Goal: Task Accomplishment & Management: Manage account settings

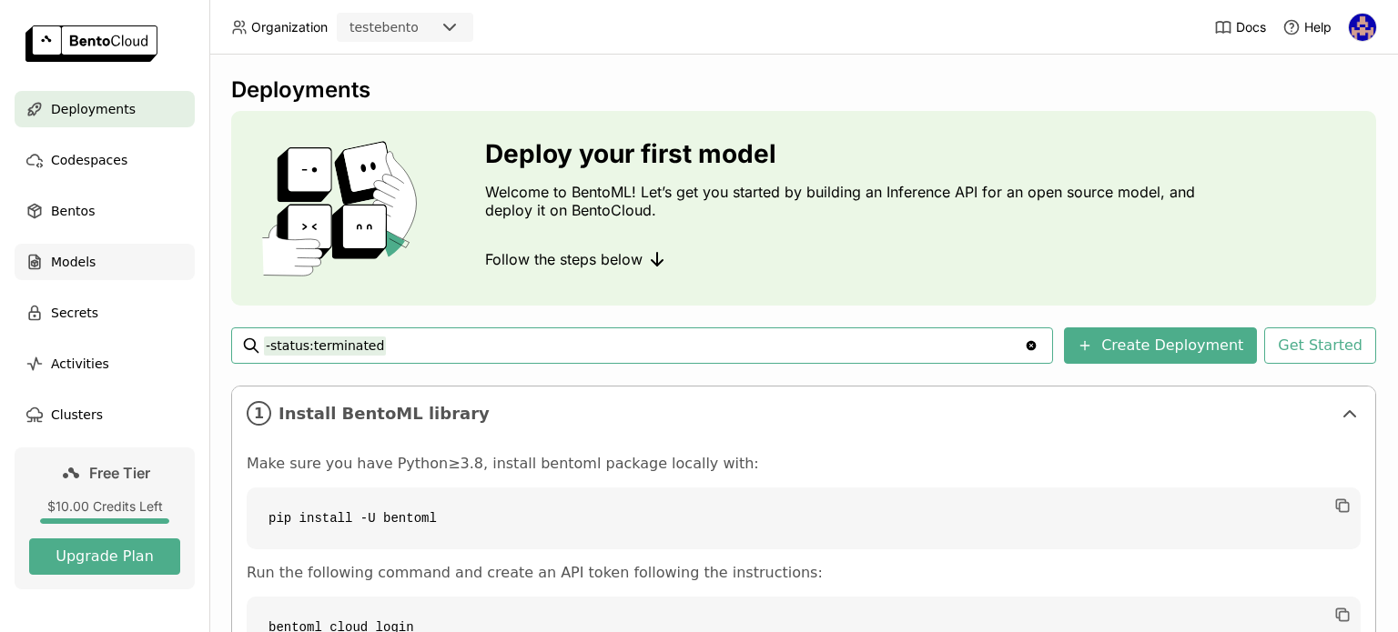
click at [87, 257] on span "Models" at bounding box center [73, 262] width 45 height 22
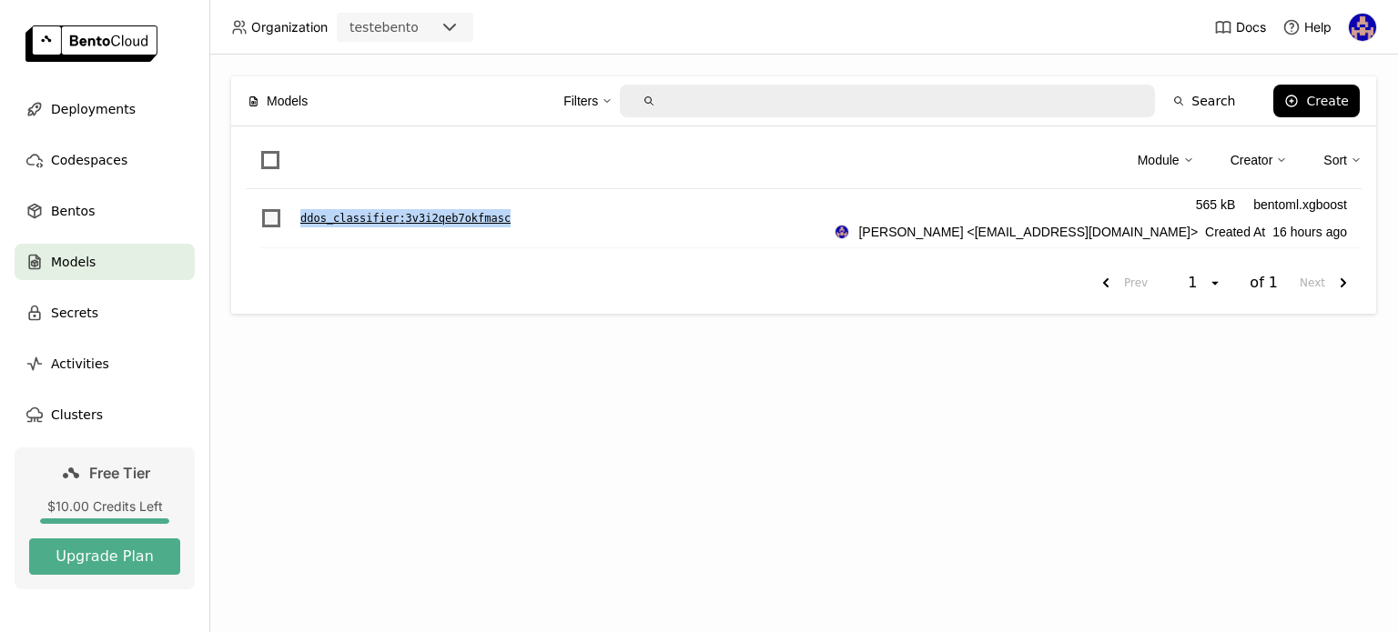
drag, startPoint x: 535, startPoint y: 207, endPoint x: 281, endPoint y: 216, distance: 254.0
click at [281, 216] on div "ddos_classifier : 3v3i2qeb7okfmasc 565 kB bentoml.xgboost [PERSON_NAME] <[EMAIL…" at bounding box center [810, 218] width 1101 height 59
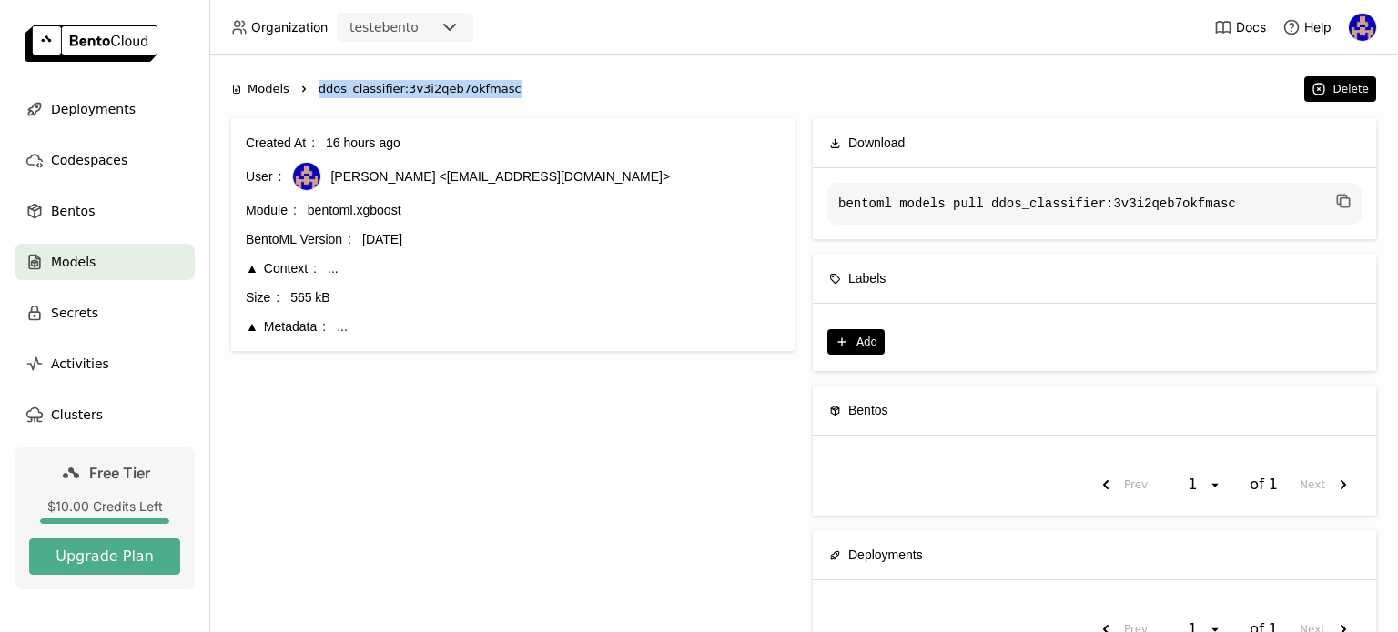
drag, startPoint x: 318, startPoint y: 83, endPoint x: 500, endPoint y: 92, distance: 183.1
click at [500, 92] on ol "Models Right ddos_classifier:3v3i2qeb7okfmasc" at bounding box center [763, 89] width 1064 height 18
click at [95, 110] on span "Deployments" at bounding box center [93, 109] width 85 height 22
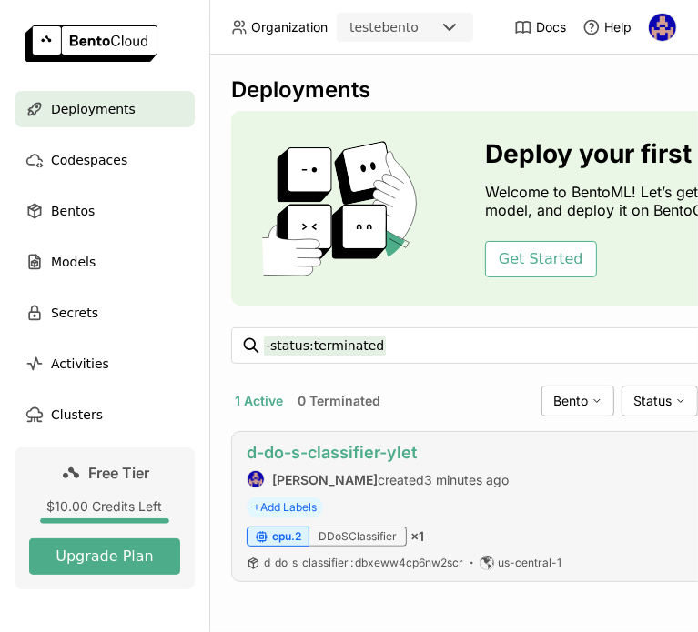
click at [338, 456] on link "d-do-s-classifier-ylet" at bounding box center [332, 452] width 170 height 19
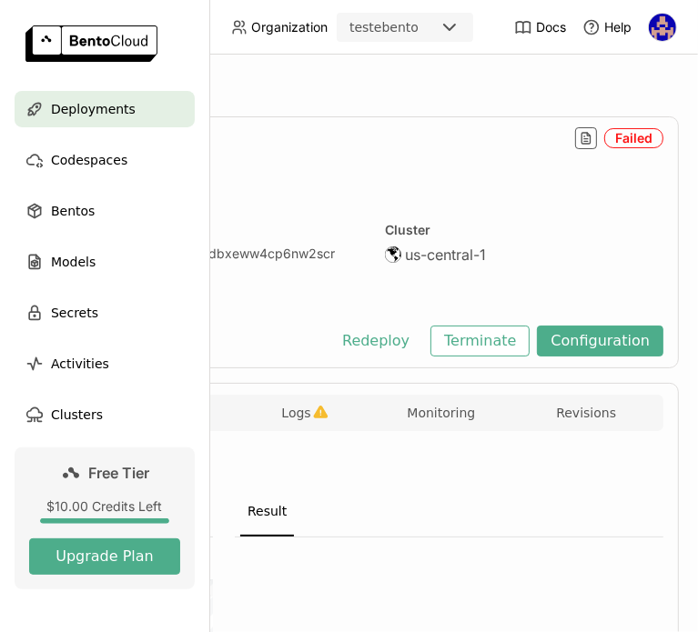
scroll to position [0, 478]
click at [466, 345] on button "Terminate" at bounding box center [477, 341] width 99 height 31
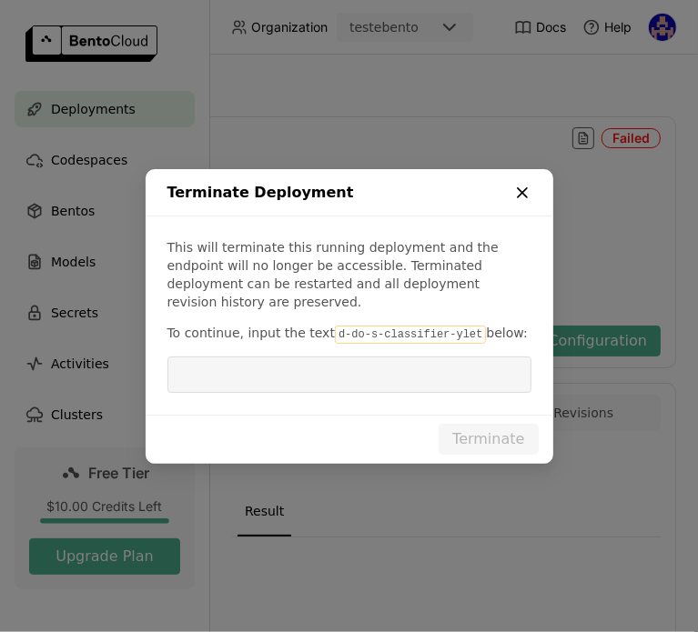
click at [528, 199] on icon "dialog" at bounding box center [522, 193] width 18 height 18
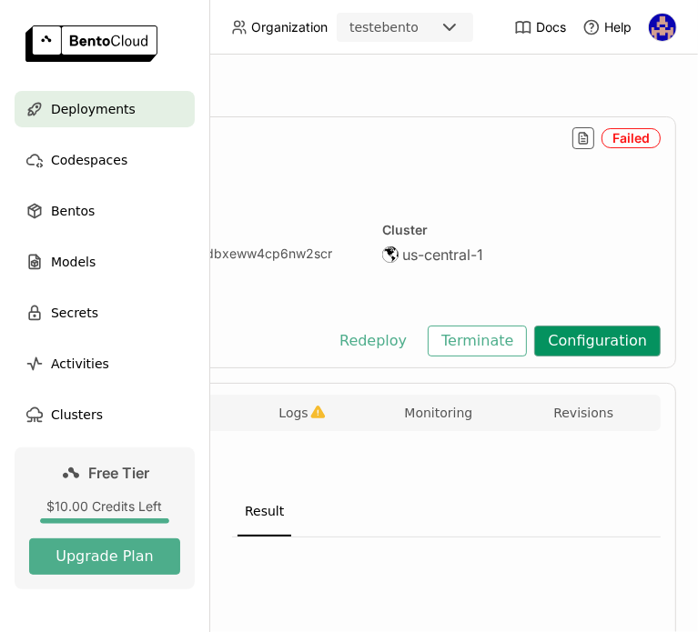
click at [564, 352] on button "Configuration" at bounding box center [597, 341] width 126 height 31
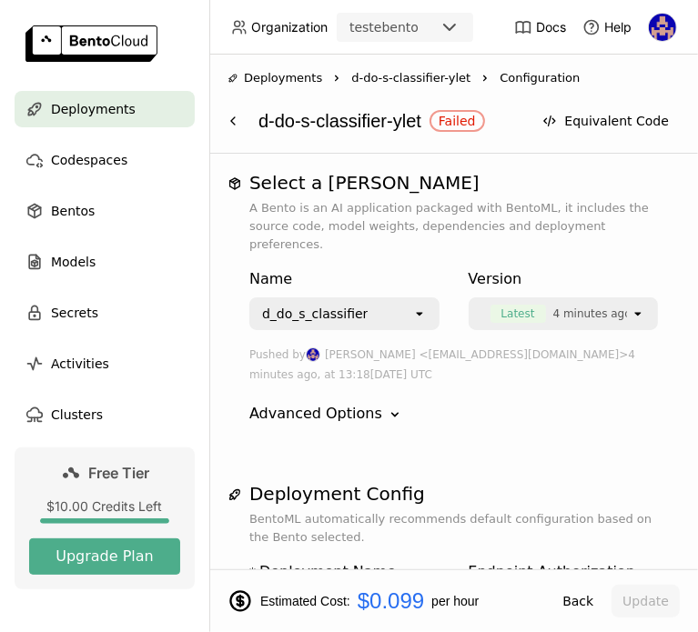
click at [467, 116] on div "Failed" at bounding box center [457, 121] width 37 height 15
click at [97, 217] on div "Bentos" at bounding box center [105, 211] width 180 height 36
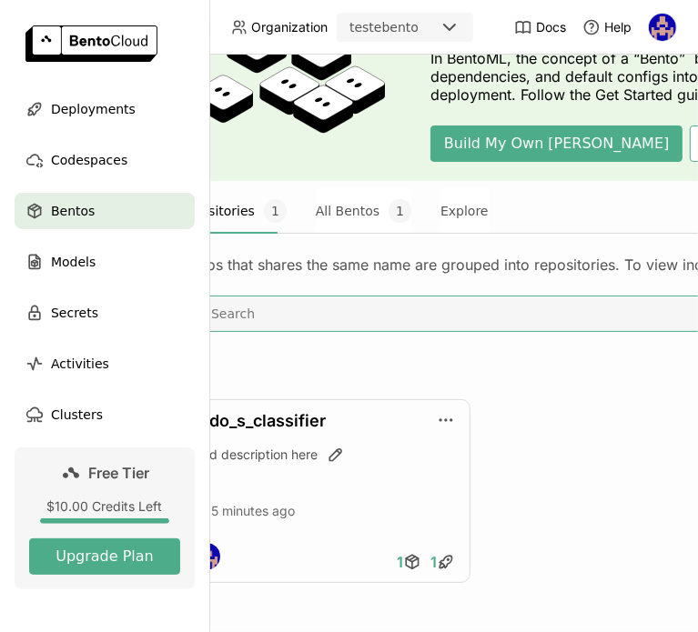
scroll to position [137, 0]
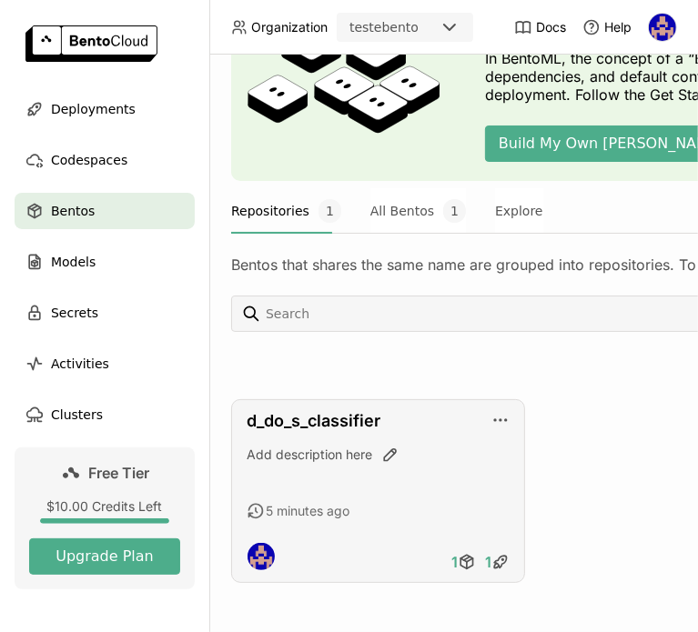
click at [328, 518] on div "d_do_s_classifier Add description here 5 minutes ago 1 1" at bounding box center [378, 491] width 294 height 184
click at [312, 416] on link "d_do_s_classifier" at bounding box center [314, 420] width 134 height 19
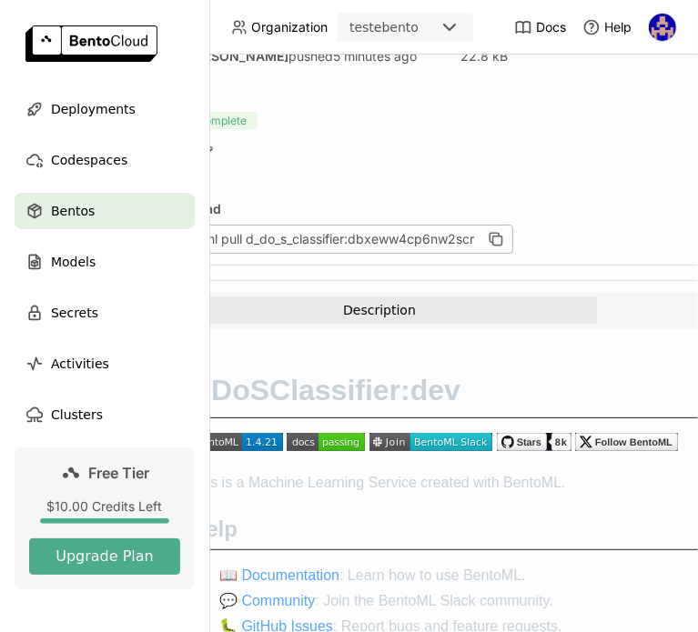
scroll to position [73, 89]
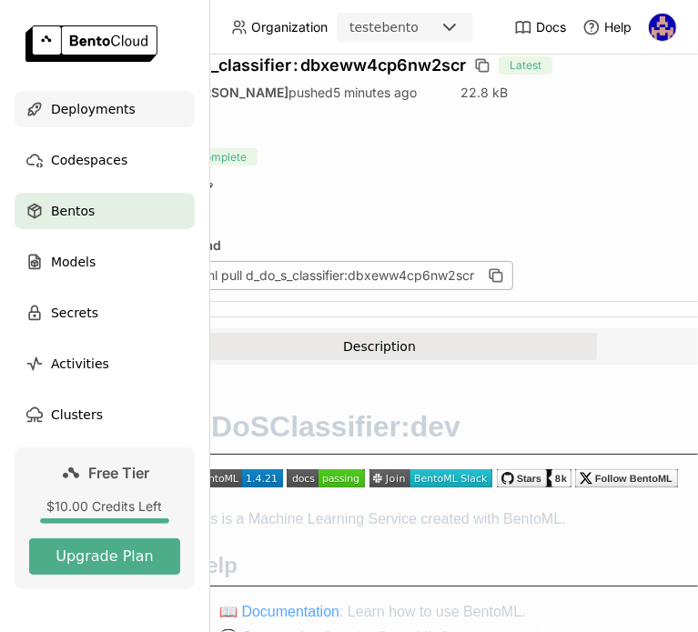
click at [105, 116] on span "Deployments" at bounding box center [93, 109] width 85 height 22
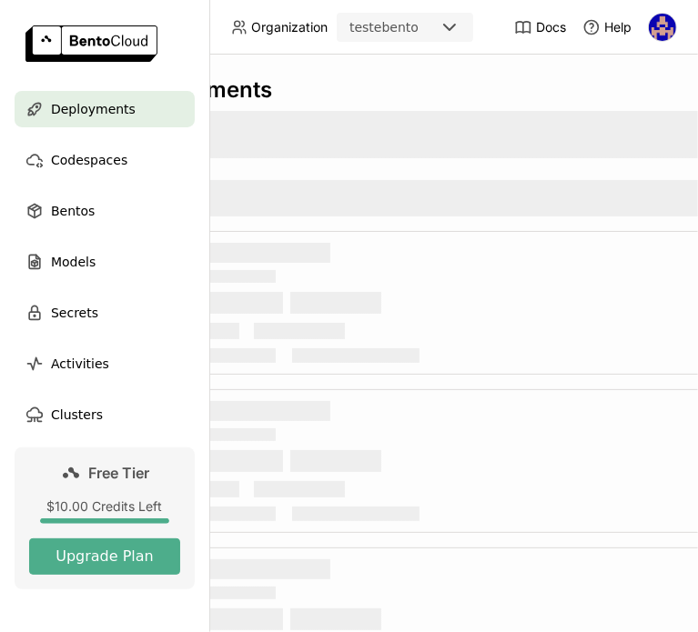
scroll to position [0, 117]
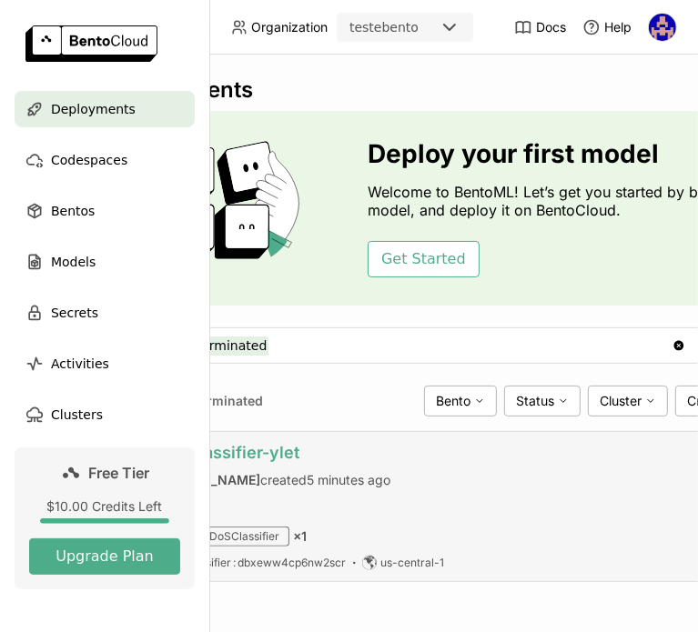
click at [298, 458] on link "d-do-s-classifier-ylet" at bounding box center [214, 452] width 170 height 19
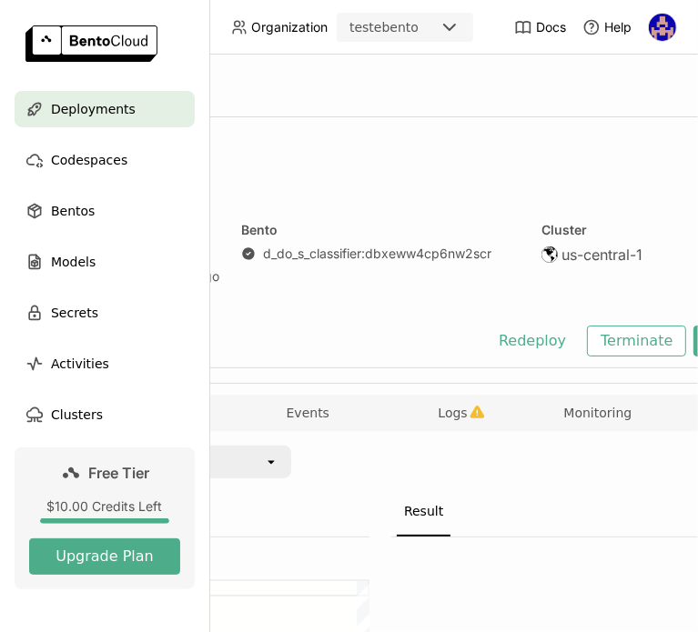
scroll to position [0, 448]
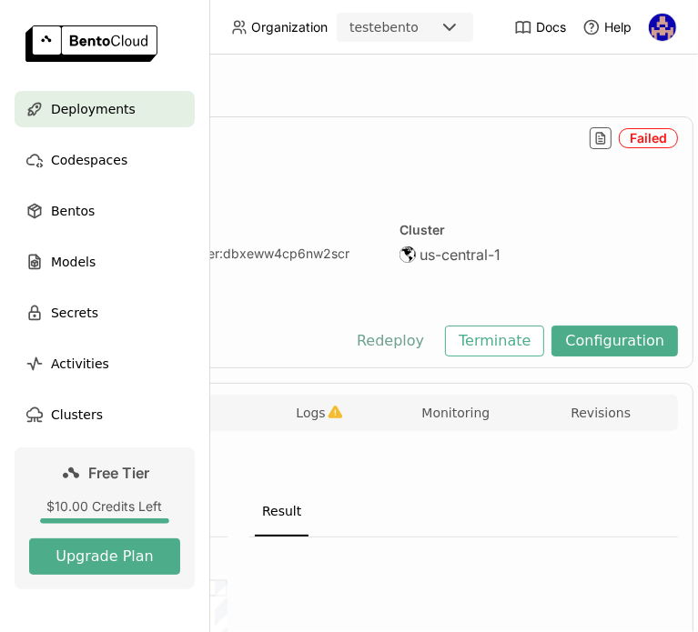
click at [437, 341] on button "Redeploy" at bounding box center [390, 341] width 95 height 31
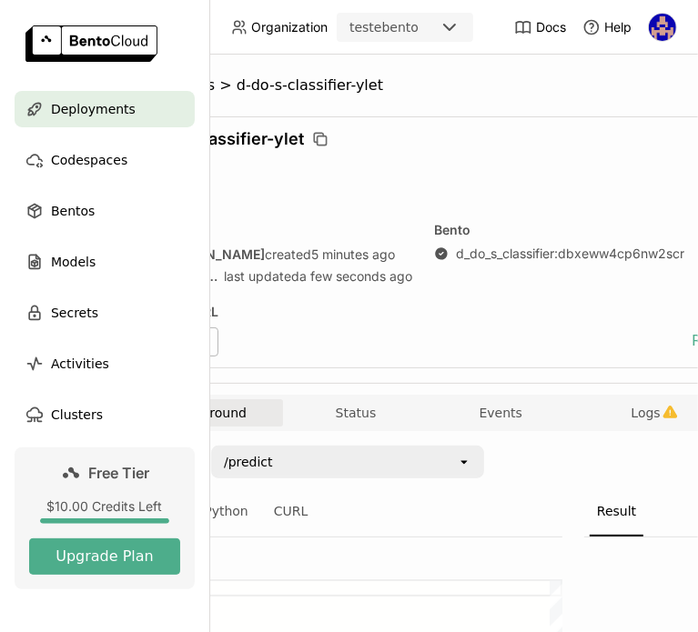
scroll to position [0, 0]
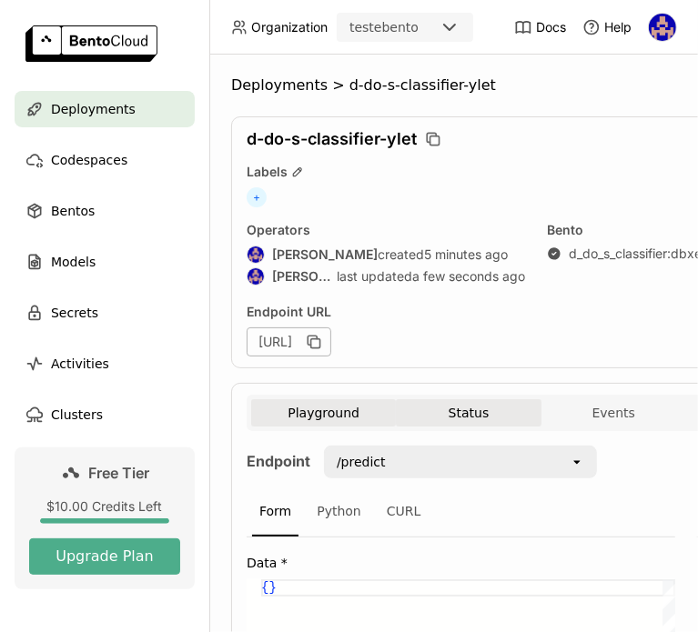
click at [440, 416] on button "Status" at bounding box center [468, 412] width 145 height 27
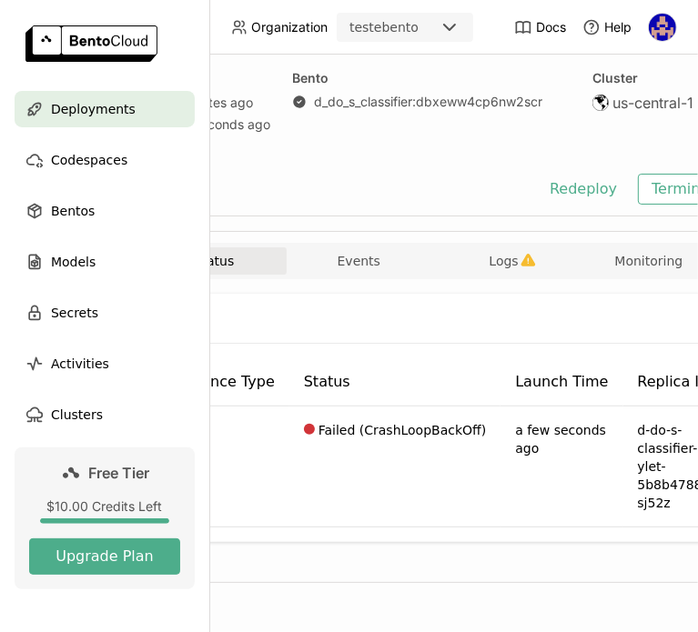
scroll to position [164, 262]
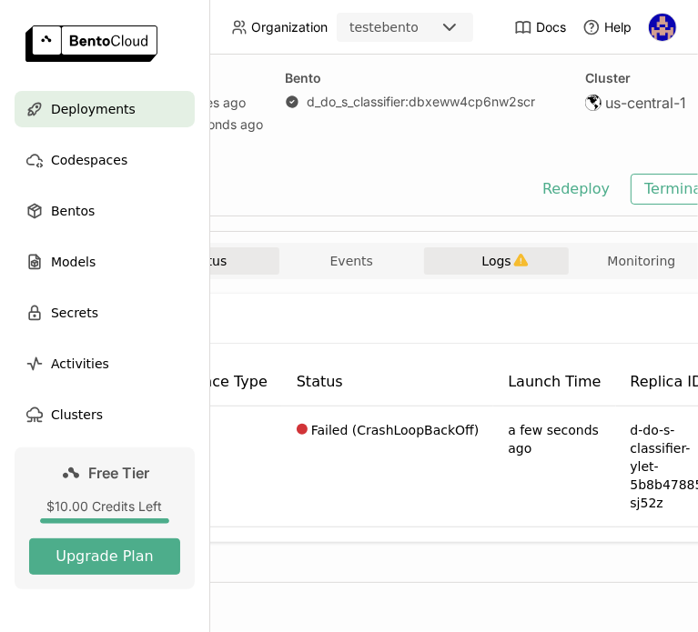
click at [500, 259] on button "Logs" at bounding box center [496, 260] width 145 height 27
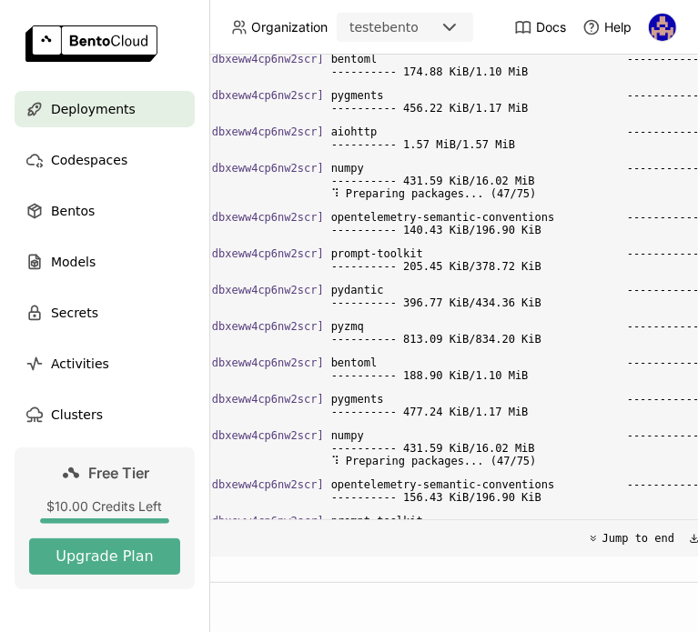
scroll to position [18, 349]
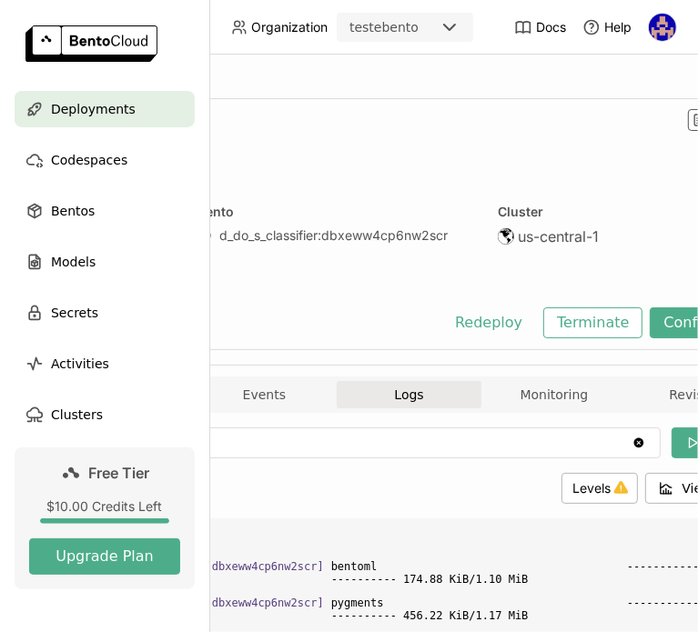
click at [479, 346] on div "d-do-s-classifier-ylet Failed Labels + Operators [PERSON_NAME] created 6 minute…" at bounding box center [337, 224] width 910 height 252
click at [493, 334] on button "Redeploy" at bounding box center [488, 323] width 95 height 31
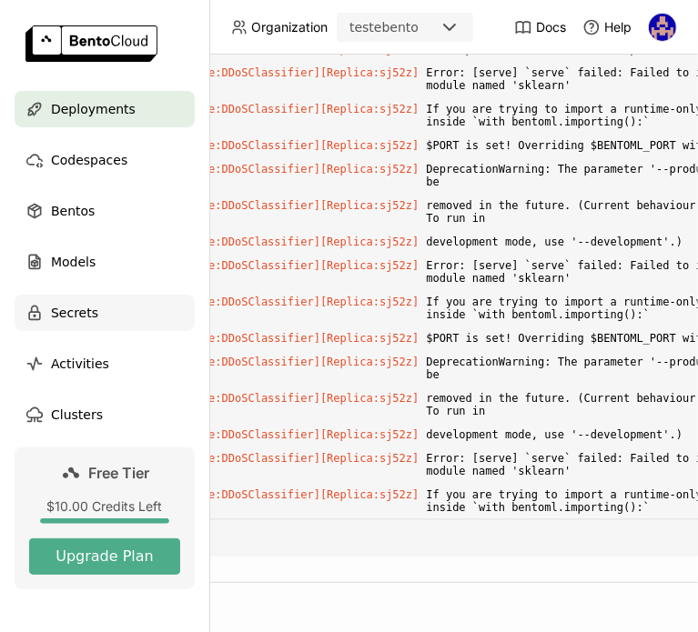
scroll to position [5416, 0]
